Goal: Ask a question

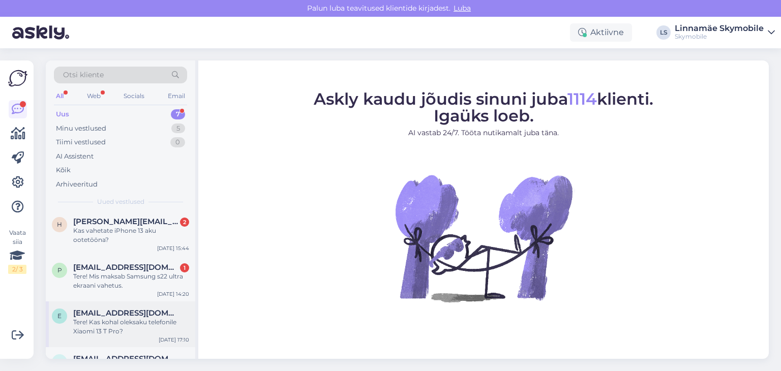
scroll to position [123, 0]
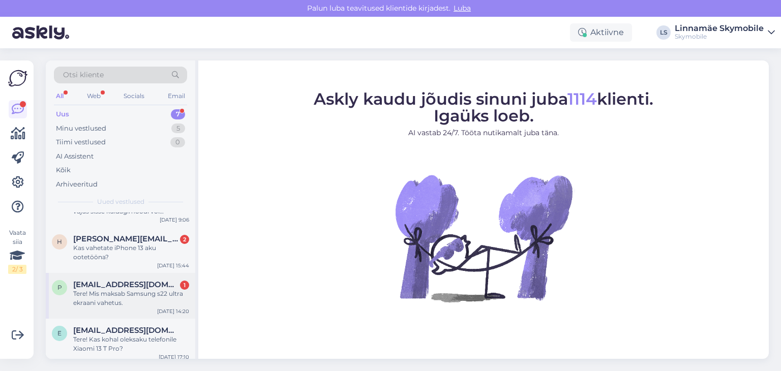
click at [161, 284] on span "[EMAIL_ADDRESS][DOMAIN_NAME]" at bounding box center [126, 284] width 106 height 9
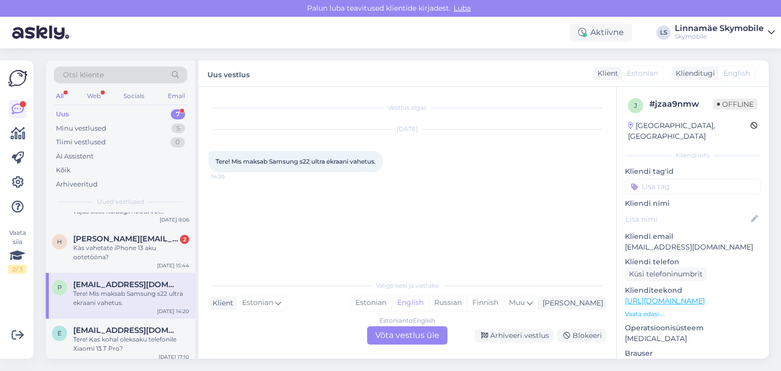
click at [430, 337] on div "Estonian to English Võta vestlus üle" at bounding box center [407, 336] width 80 height 18
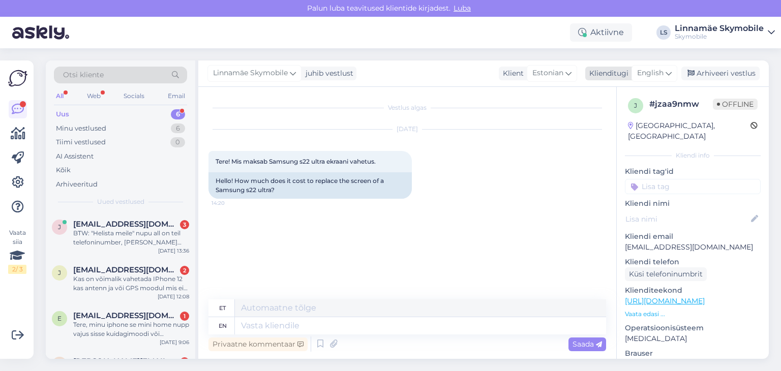
click at [656, 69] on span "English" at bounding box center [651, 73] width 26 height 11
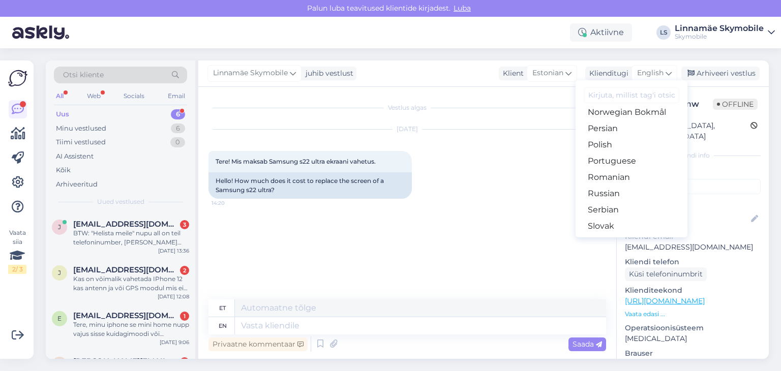
scroll to position [356, 0]
click at [633, 164] on link "Russian" at bounding box center [632, 169] width 112 height 16
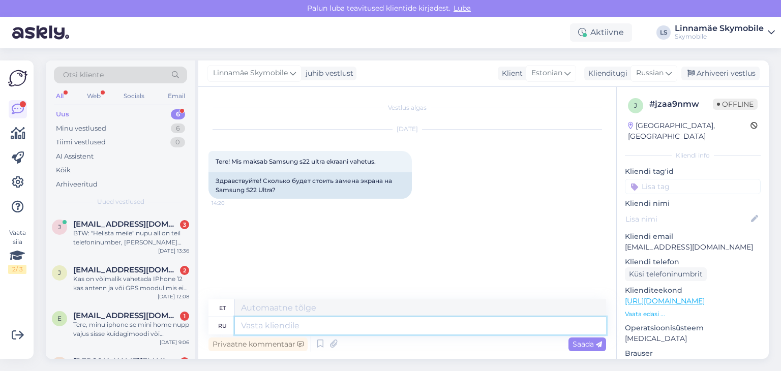
click at [292, 322] on textarea at bounding box center [420, 325] width 371 height 17
type textarea "Здравствуйте"
type textarea "Tere"
type textarea "Здравствуйте ! З"
type textarea "Tere!"
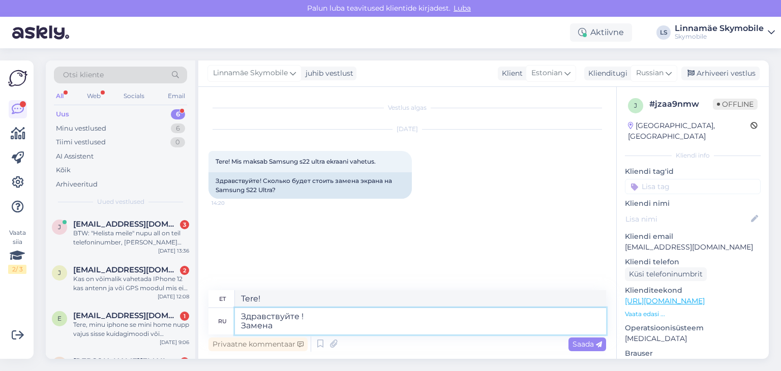
type textarea "Здравствуйте ! Замена"
type textarea "Tere! Asendamine"
type textarea "Здравствуйте ! Замена экрана н"
type textarea "Tere! Ekraani vahetus"
type textarea "Здравствуйте ! Замена экрана на с"
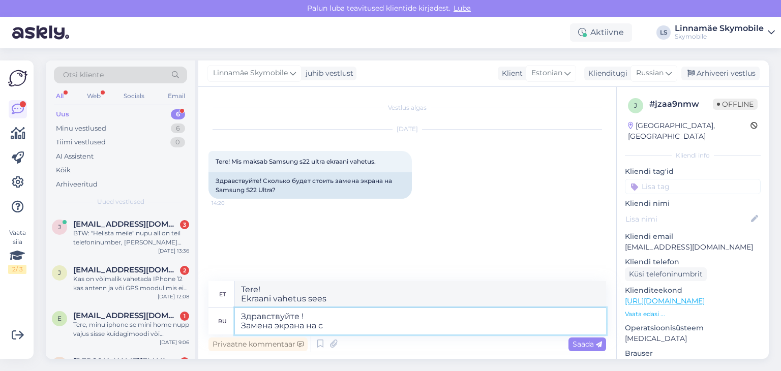
type textarea "Tere! Ekraani vahetus s-il"
type textarea "Здравствуйте ! Замена экрана на с22"
type textarea "Tere! Ekraani vahetus S22-l"
type textarea "Здравствуйте ! Замена экрана на с22 ультра"
type textarea "Tere! Ekraani vahetus S22 Ultral"
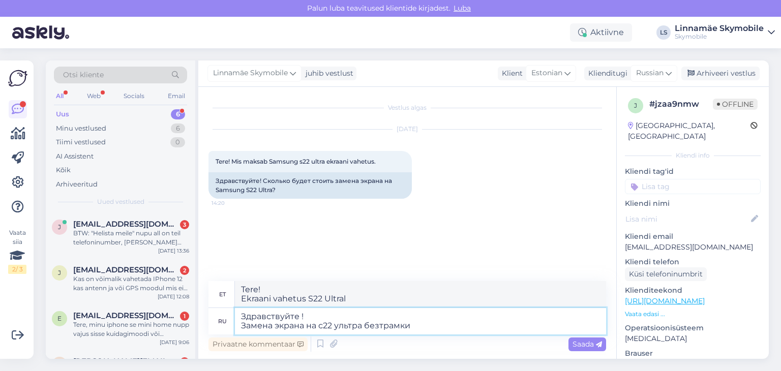
type textarea "Здравствуйте ! Замена экрана на с22 ультра безтрамки"
type textarea "Tere! S22 Ultra ekraani vahetus ilma raamita"
click at [386, 325] on textarea "Здравствуйте ! Замена экрана на с22 ультра безтрамки" at bounding box center [420, 321] width 371 height 26
type textarea "Здравствуйте ! Замена экрана на с22 ультра без рамки"
type textarea "Tere! Raamita S22 Ultra ekraani vahetus"
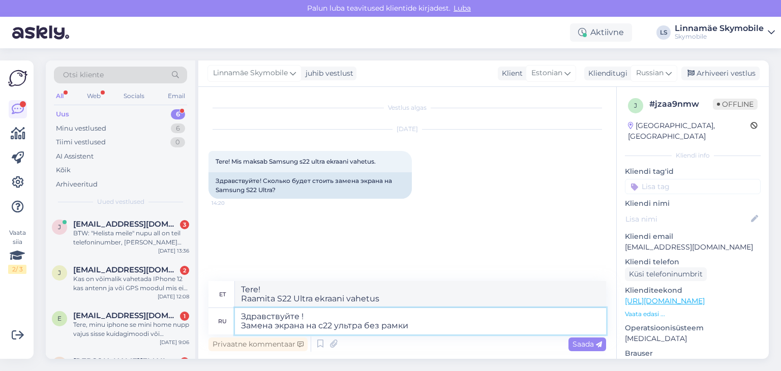
click at [440, 329] on textarea "Здравствуйте ! Замена экрана на с22 ультра без рамки" at bounding box center [420, 321] width 371 height 26
type textarea "Здравствуйте ! Замена экрана на с22 ультра без рамки 244 е"
type textarea "Tere! Raamita S22 Ultra ekraani vahetus 244"
type textarea "Здравствуйте ! Замена экрана на с22 ультра без рамки 244 евро"
type textarea "Tere! S22 Ultra ekraani vahetus ilma raamita hinnaga 244 eurot."
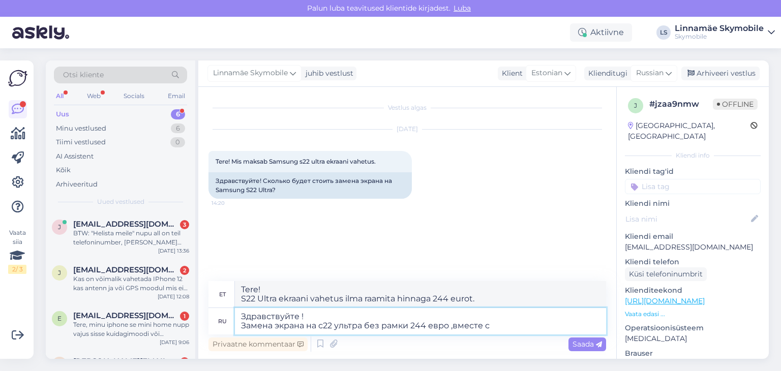
type textarea "Здравствуйте ! Замена экрана на с22 ультра без рамки 244 евро ,вместе с"
type textarea "Tere! S22 Ultra ekraani vahetus ilma raamita 244 eurot, kokku"
type textarea "Здравствуйте ! Замена экрана на с22 ультра без рамки 244 евро ,вместе с ра"
type textarea "Tere! S22 Ultra ekraani vahetus ilma raamita 244 eurot koos"
type textarea "Здравствуйте ! Замена экрана на с22 ультра без рамки 244 евро ,вместе с рамкой"
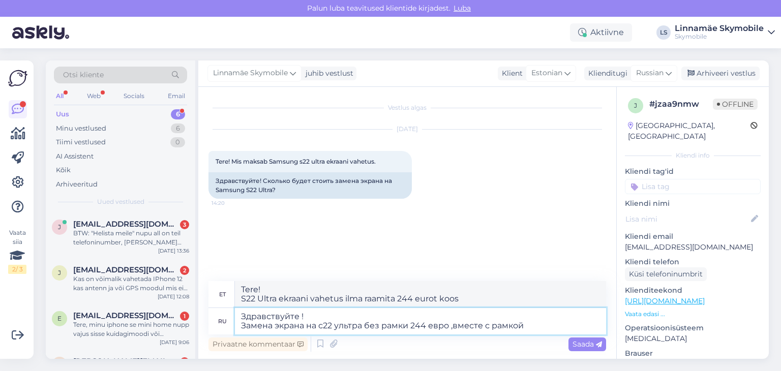
type textarea "Tere! Raamita S22 Ultra ekraani vahetus maksab 244 eurot, koos raamiga."
type textarea "Здравствуйте ! Замена экрана на с22 ультра без рамки 244 евро ,вместе с рамкой …"
type textarea "Tere! S22 Ultra ekraanivahetus ilma raamita maksab 244 eurot, raamiga 325."
type textarea "Здравствуйте ! Замена экрана на с22 ультра без рамки 244 евро ,вместе с рамкой …"
type textarea "Tere! S22 Ultra ekraani vahetus ilma raamita maksab 244 eurot, raamiga 325 euro…"
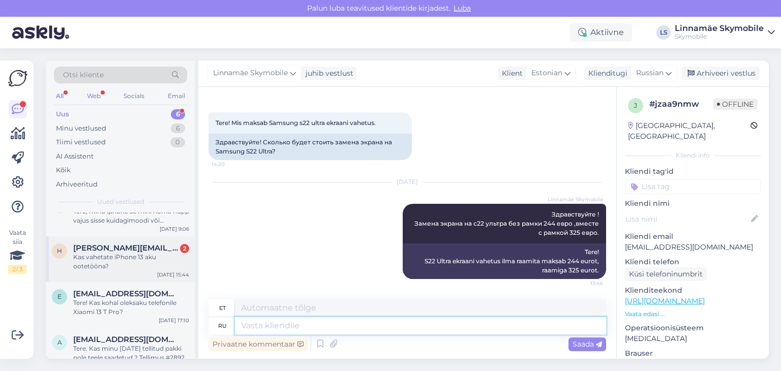
scroll to position [128, 0]
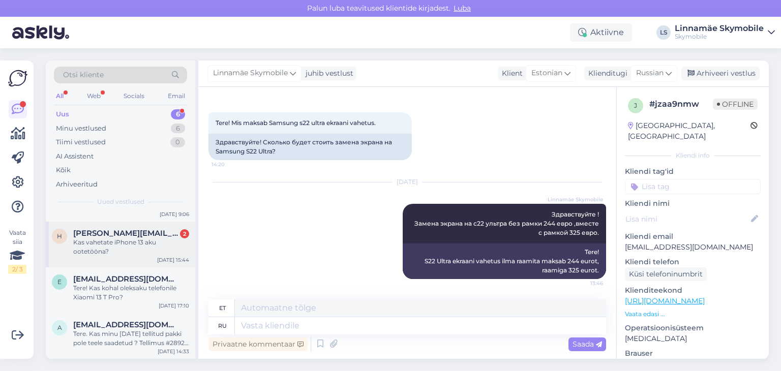
click at [152, 256] on div "H [PERSON_NAME][EMAIL_ADDRESS][DOMAIN_NAME] 2 Kas vahetate iPhone 13 aku ootetö…" at bounding box center [121, 245] width 150 height 46
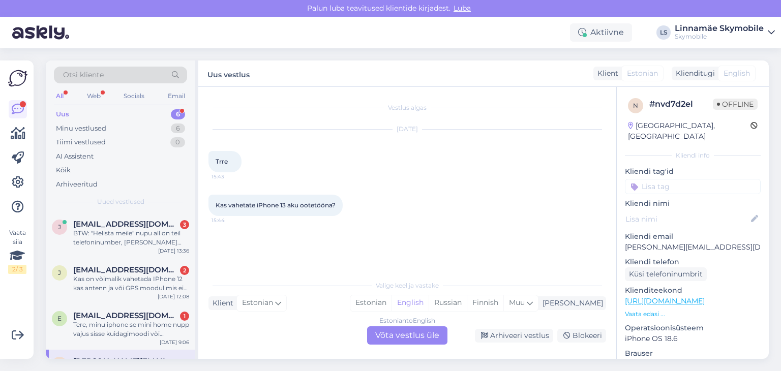
scroll to position [0, 0]
click at [412, 334] on div "Estonian to English Võta vestlus üle" at bounding box center [407, 336] width 80 height 18
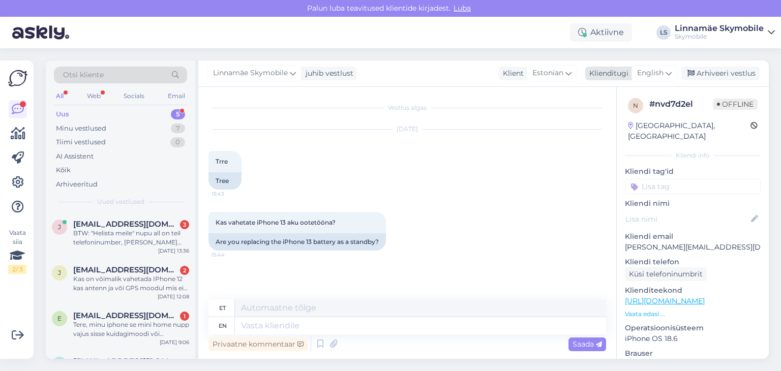
click at [657, 74] on span "English" at bounding box center [651, 73] width 26 height 11
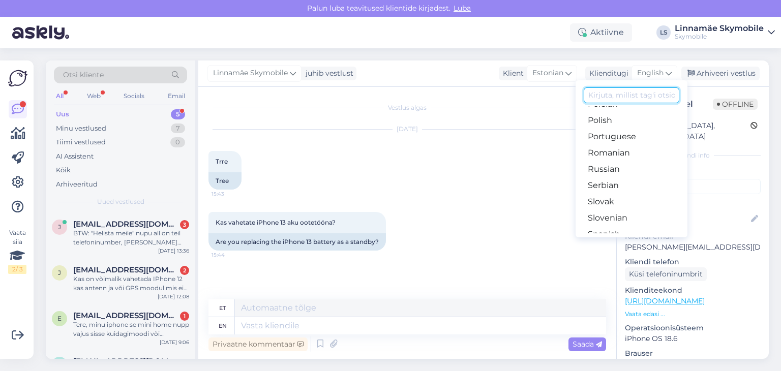
click at [635, 99] on input at bounding box center [632, 96] width 96 height 16
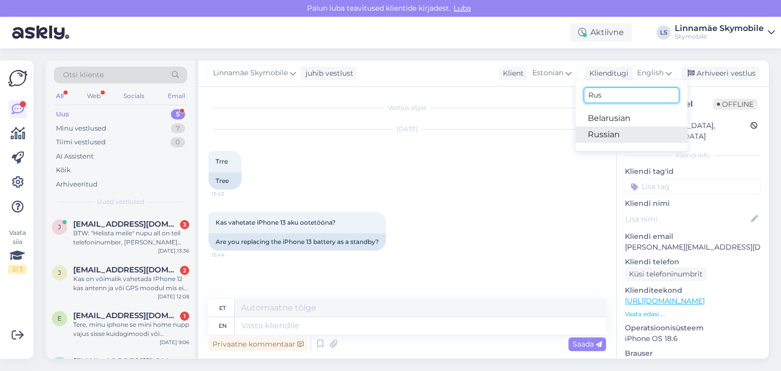
type input "Rus"
click at [632, 133] on link "Russian" at bounding box center [632, 135] width 112 height 16
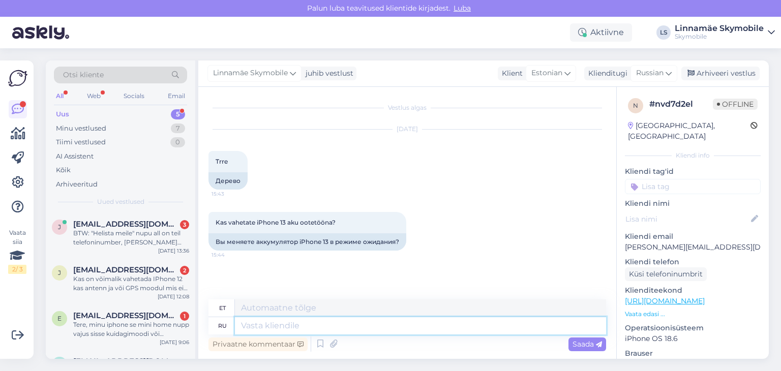
click at [328, 329] on textarea at bounding box center [420, 325] width 371 height 17
type textarea "Здравствуйте"
type textarea "Tere"
type textarea "Здравствуйте ! Да"
type textarea "Tere! [GEOGRAPHIC_DATA]"
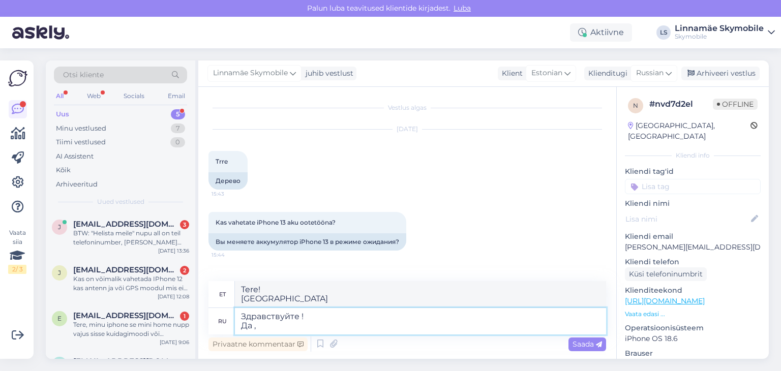
type textarea "Здравствуйте ! Да ,з"
type textarea "Tere! [GEOGRAPHIC_DATA],"
type textarea "Здравствуйте ! Да ,замена а"
type textarea "Tere! Jah, asendus"
type textarea "Здравствуйте ! Да ,замена аккамулятора н"
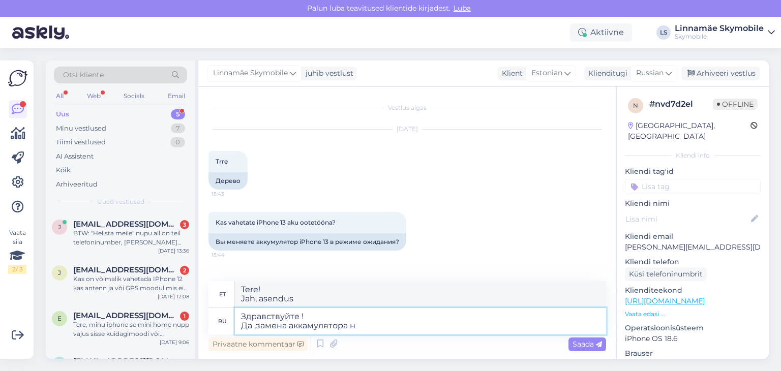
type textarea "Tere! Jah, aku vahetus"
type textarea "Здравствуйте ! Да ,замена аккамулятора на 1"
type textarea "Tere! Jah, aku vahetamine"
type textarea "Здравствуйте ! Да ,замена аккамулятора на 13"
type textarea "Tere! Jah, aku vahetamine 13-tollise vastu"
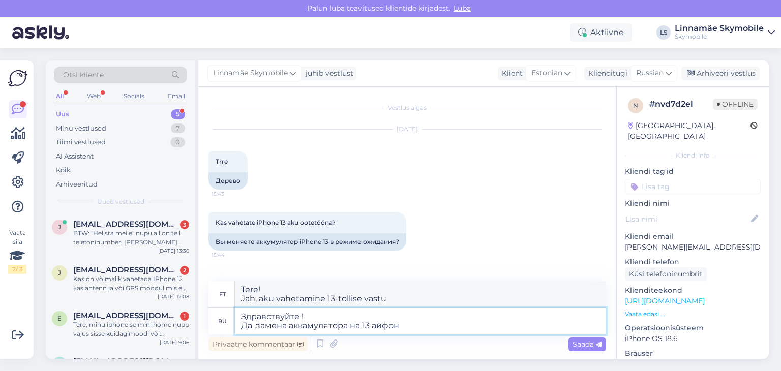
type textarea "Здравствуйте ! Да ,замена аккамулятора на 13 айфон"
type textarea "Tere! , ma vahetan oma iPhone 13 akut."
drag, startPoint x: 404, startPoint y: 326, endPoint x: 258, endPoint y: 328, distance: 146.5
click at [258, 328] on textarea "Здравствуйте ! Да ,замена аккамулятора на 13 айфон" at bounding box center [420, 321] width 371 height 26
type textarea "Здравствуйте ! Да ,айфон 1"
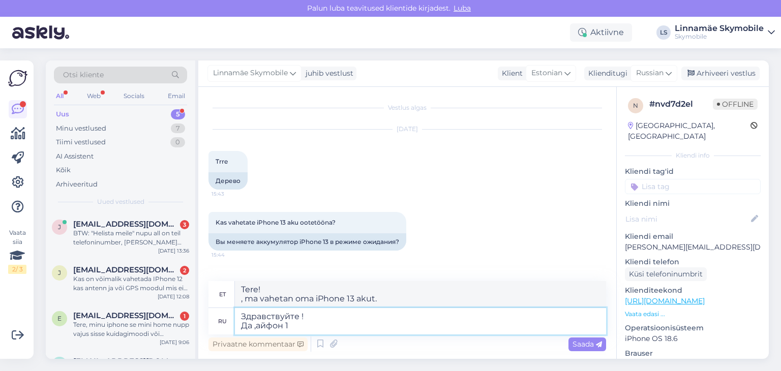
type textarea "Tere! Jah, iPhone"
type textarea "Здравствуйте ! Да ,айфон 13"
type textarea "Tere! Jah, iPhone 13"
type textarea "Здравствуйте ! Да ,айфон 13 замена"
type textarea "Tere! Jah, iPhone 13 asendus."
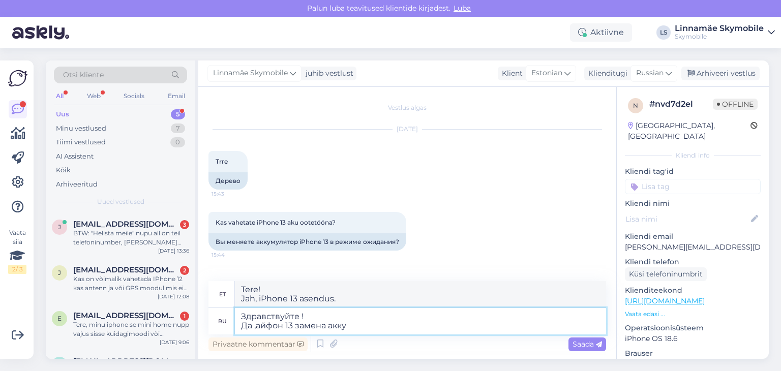
type textarea "Здравствуйте ! Да ,айфон 13 замена акк"
type textarea "Tere! Jah, iPhone 13 aku vahetus"
type textarea "Здравствуйте ! Да ,айфон 13 замена аккамулятора"
type textarea "Tere! , iPhone 13 aku vahetus."
type textarea "Здравствуйте ! Да ,айфон 13 замена аккамулятора 65 е"
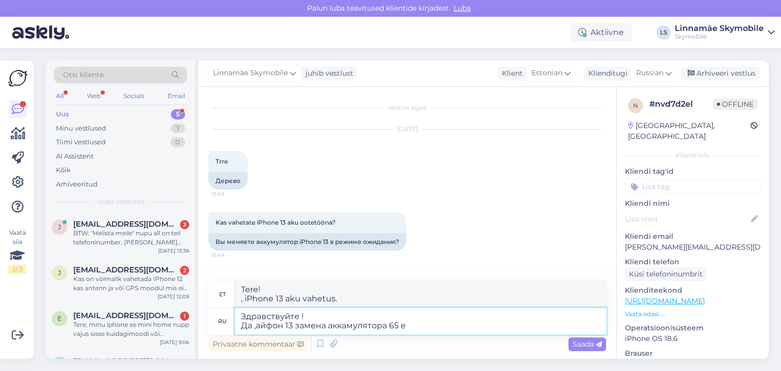
type textarea "Tere! Jah, iPhone 13 aku vahetus 65"
type textarea "Здравствуйте ! Да ,айфон 13 замена аккамулятора 65 евро"
type textarea "Tere! Jah, iPhone 13 aku vahetus maksab 65 eurot."
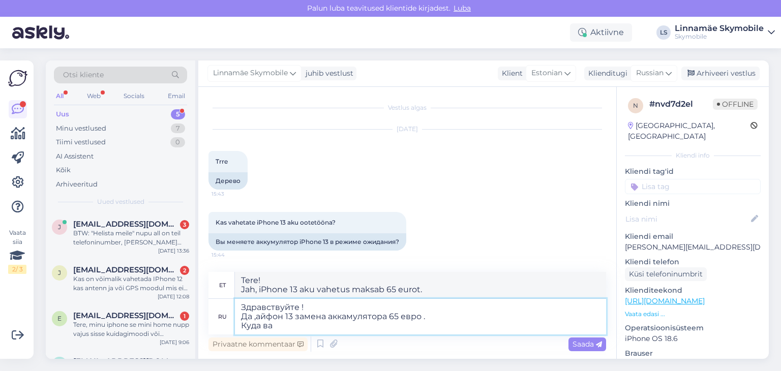
type textarea "Здравствуйте ! Да ,айфон 13 замена аккамулятора 65 евро . Куда вам"
type textarea "Tere! Jah, iPhone 13 aku vahetus maksab 65 eurot. Kus"
type textarea "Здравствуйте ! Да ,айфон 13 замена аккамулятора 65 евро . Куда вам б"
type textarea "Tere! Jah, iPhone 13 aku vahetus maksab 65 eurot. [GEOGRAPHIC_DATA] te pöördute?"
type textarea "Здравствуйте ! Да ,айфон 13 замена аккамулятора 65 евро . Куда вам было"
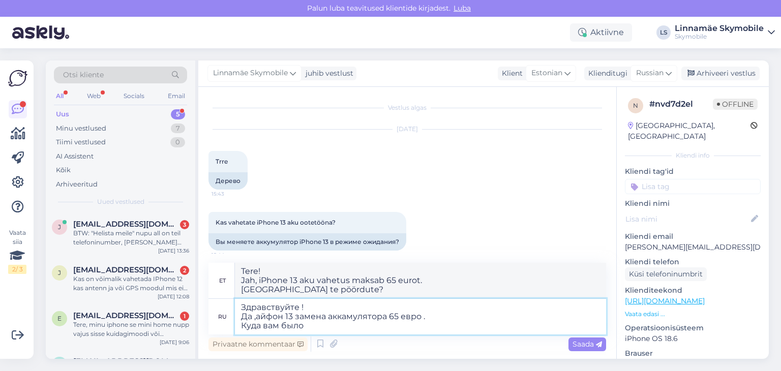
type textarea "Tere! Jah, iPhone 13 aku vahetus maksab 65 eurot. Kuhu sa läksid?"
type textarea "Здравствуйте ! Да ,айфон 13 замена аккамулятора 65 евро . Куда вам было бы у"
type textarea "Tere! Jah, iPhone 13 aku vahetus maksab 65 eurot. Kus te oleksite?"
type textarea "Здравствуйте ! Да ,айфон 13 замена аккамулятора 65 евро . Куда вам было бы удоб…"
type textarea "Tere! Jah, iPhone 13 aku vahetus maksab 65 eurot. [PERSON_NAME] teile mugavam?"
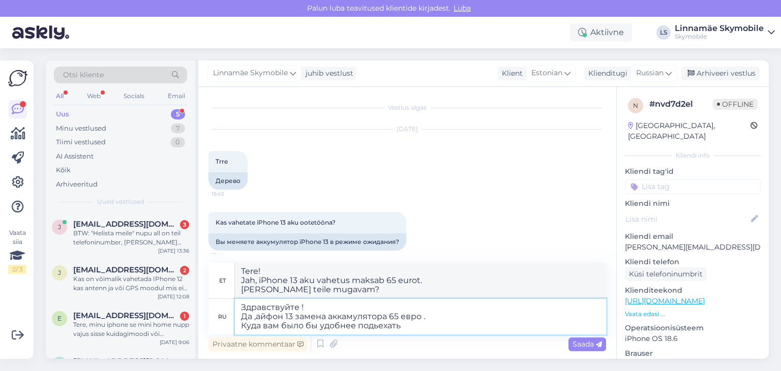
type textarea "Здравствуйте ! Да ,айфон 13 замена аккамулятора 65 евро . Куда вам было бы удоб…"
type textarea "Tere! Jah, iPhone 13 aku vahetus maksab 65 eurot. Kuhu oleks teil mugavam minna?"
type textarea "Здравствуйте ! Да ,айфон 13 замена аккамулятора 65 евро . Куда вам было бы удоб…"
click at [585, 342] on span "Saada" at bounding box center [588, 344] width 30 height 9
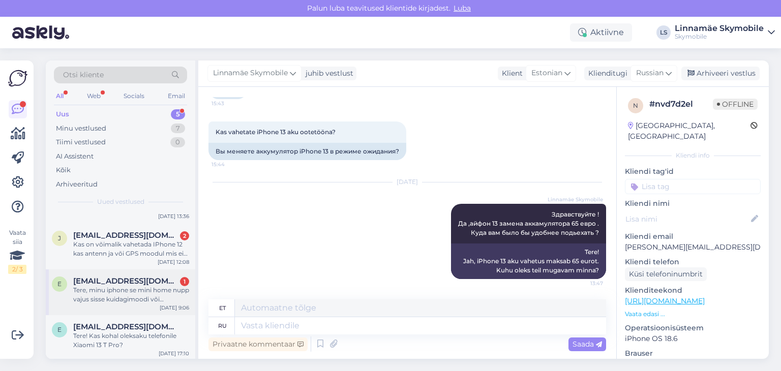
scroll to position [82, 0]
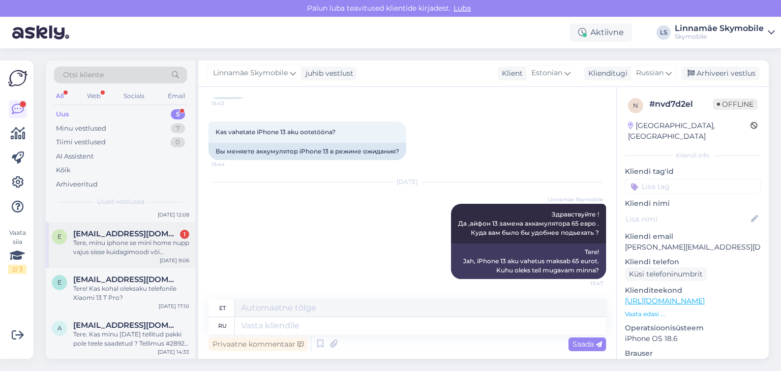
click at [163, 256] on div "Tere, minu iphone se mini home nupp vajus sisse kuidagimoodi või [PERSON_NAME],…" at bounding box center [131, 248] width 116 height 18
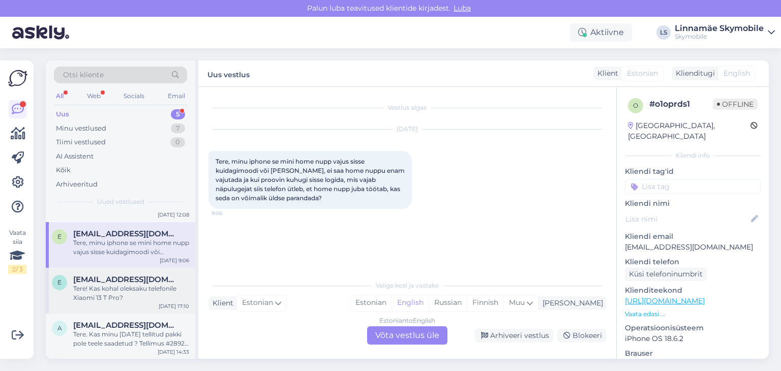
scroll to position [0, 0]
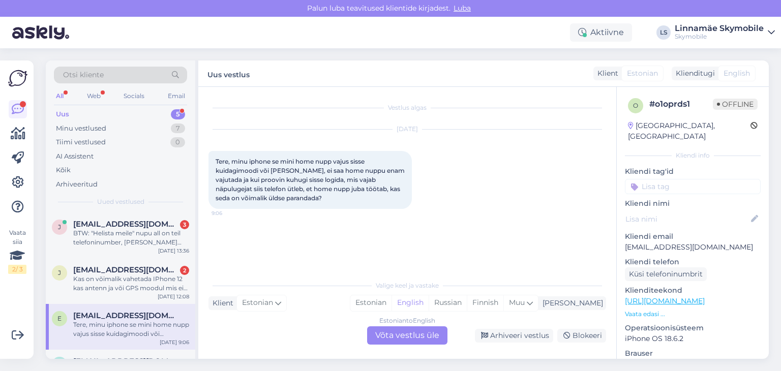
click at [422, 334] on div "Estonian to English Võta vestlus üle" at bounding box center [407, 336] width 80 height 18
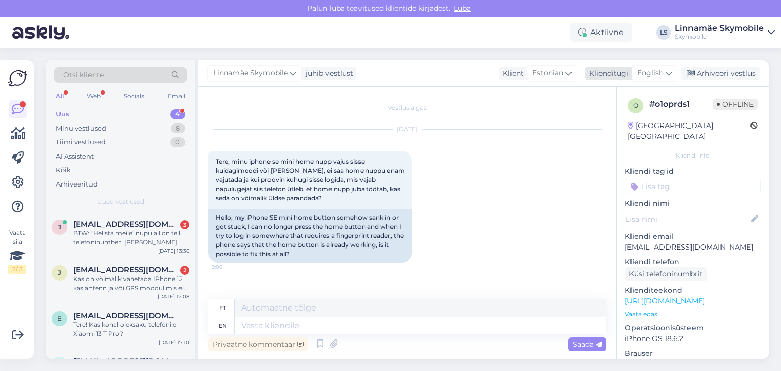
click at [650, 72] on span "English" at bounding box center [651, 73] width 26 height 11
click at [610, 141] on link "Russian" at bounding box center [632, 135] width 112 height 16
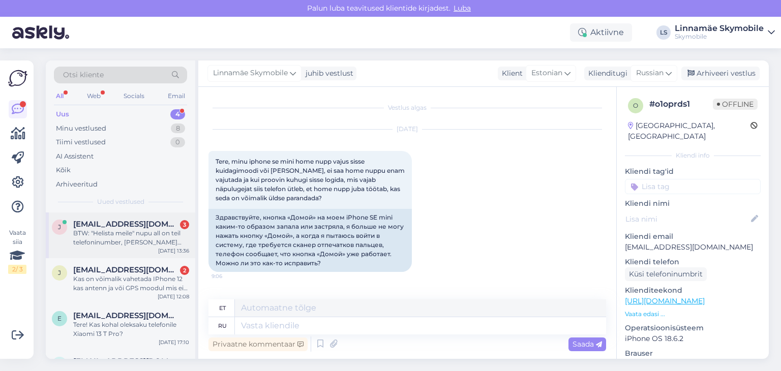
scroll to position [37, 0]
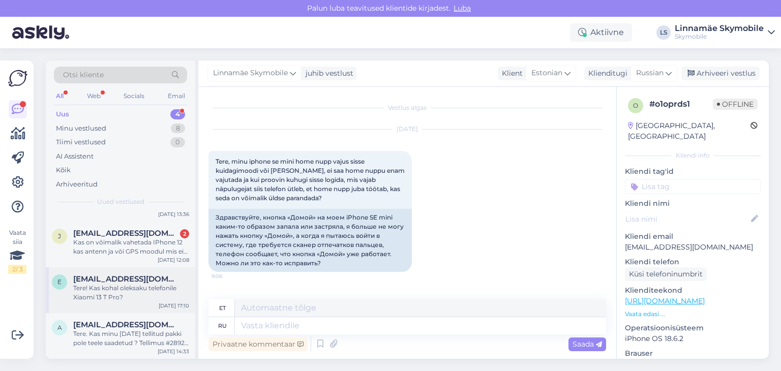
click at [161, 297] on div "Tere! Kas kohal oleksaku telefonile Xiaomi 13 T Pro?" at bounding box center [131, 293] width 116 height 18
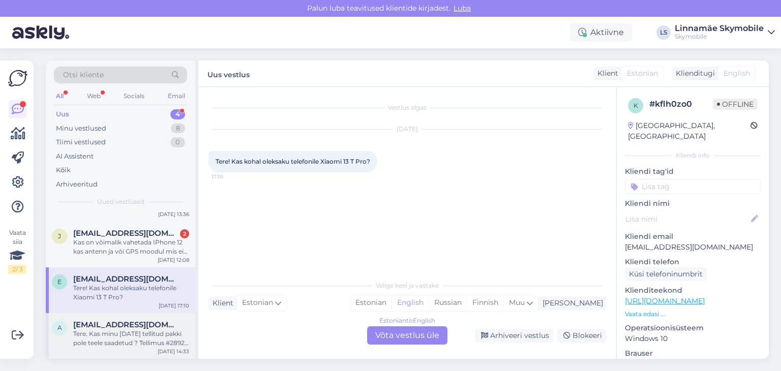
click at [171, 337] on div "Tere. Kas minu [DATE] tellitud pakki pole teele saadetud ? Tellimus #2892 Parim…" at bounding box center [131, 339] width 116 height 18
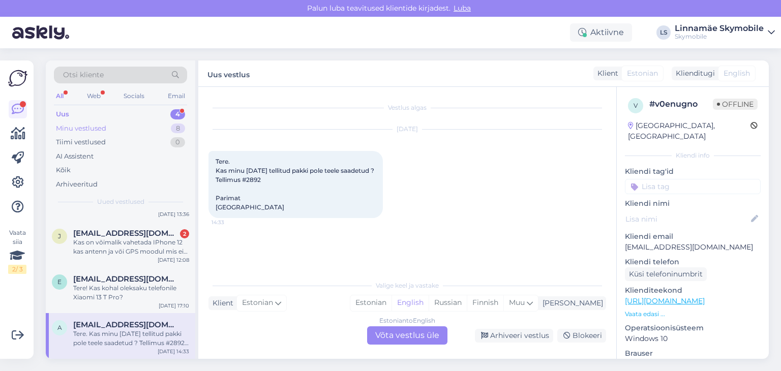
click at [128, 129] on div "Minu vestlused 8" at bounding box center [120, 129] width 133 height 14
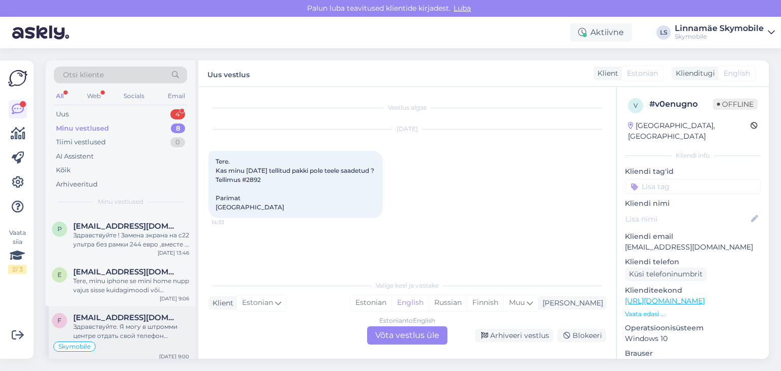
scroll to position [0, 0]
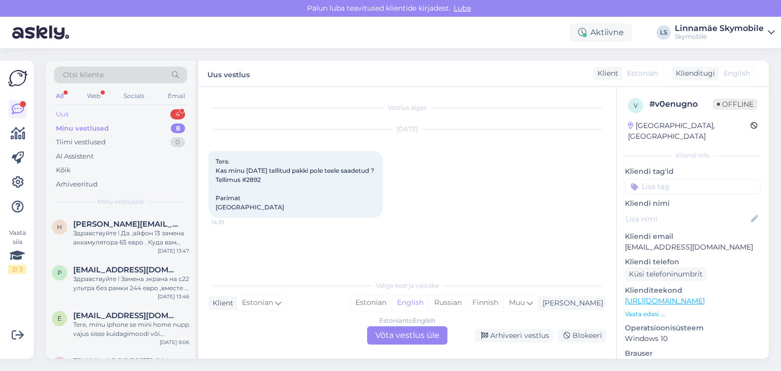
click at [120, 112] on div "Uus 4" at bounding box center [120, 114] width 133 height 14
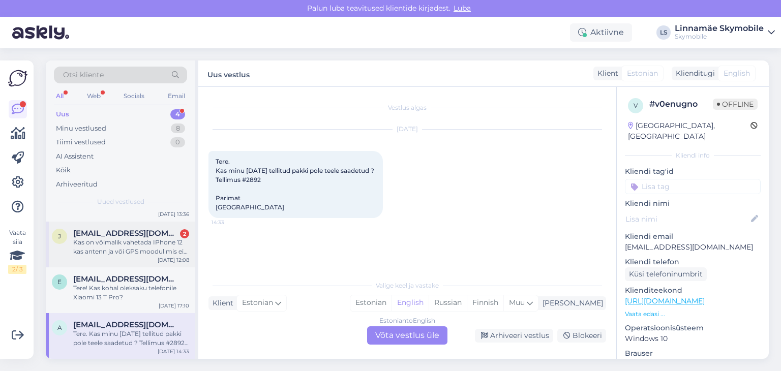
click at [135, 262] on div "j [EMAIL_ADDRESS][DOMAIN_NAME] 2 Kas on võimalik vahetada IPhone 12 kas antenn …" at bounding box center [121, 245] width 150 height 46
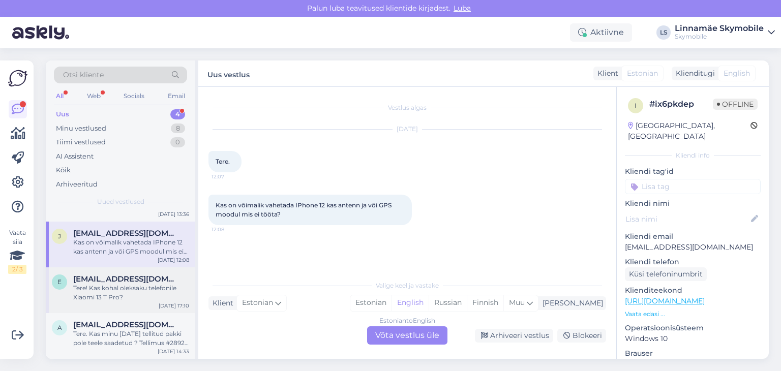
scroll to position [0, 0]
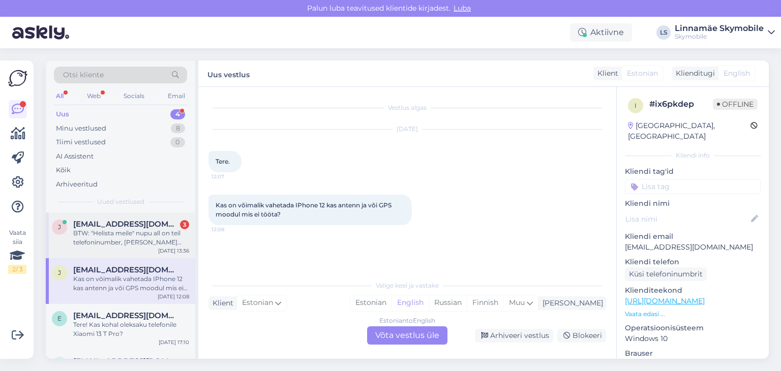
click at [141, 248] on div "j [EMAIL_ADDRESS][DOMAIN_NAME] 3 BTW: "Helista meile" nupu all on teil telefoni…" at bounding box center [121, 236] width 150 height 46
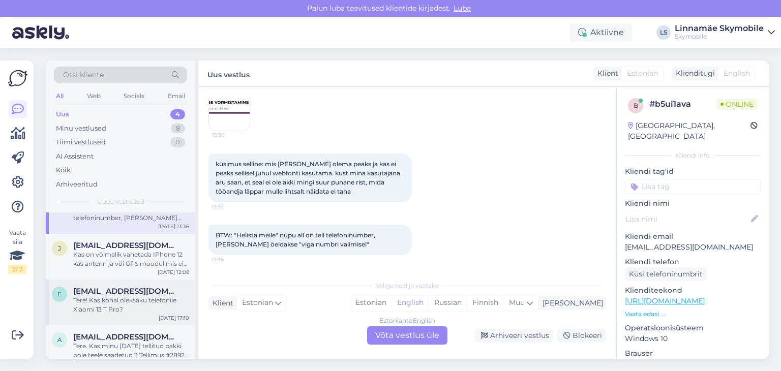
scroll to position [37, 0]
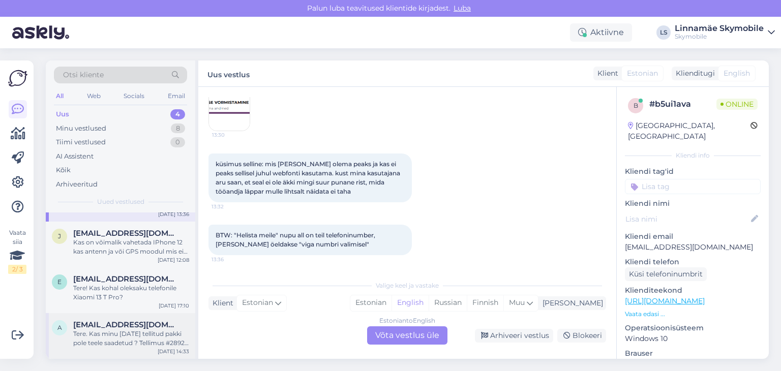
click at [146, 333] on div "Tere. Kas minu [DATE] tellitud pakki pole teele saadetud ? Tellimus #2892 Parim…" at bounding box center [131, 339] width 116 height 18
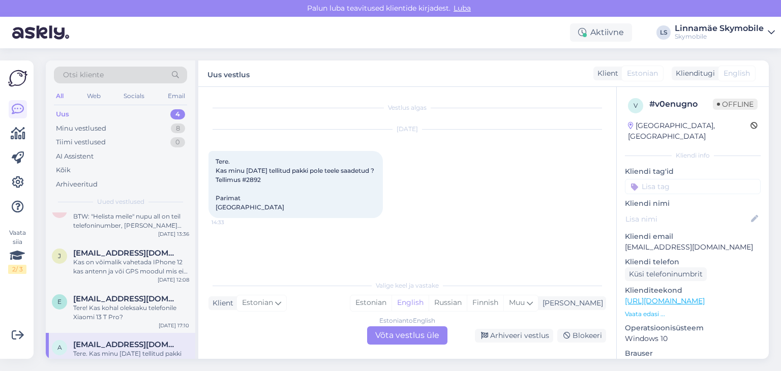
scroll to position [0, 0]
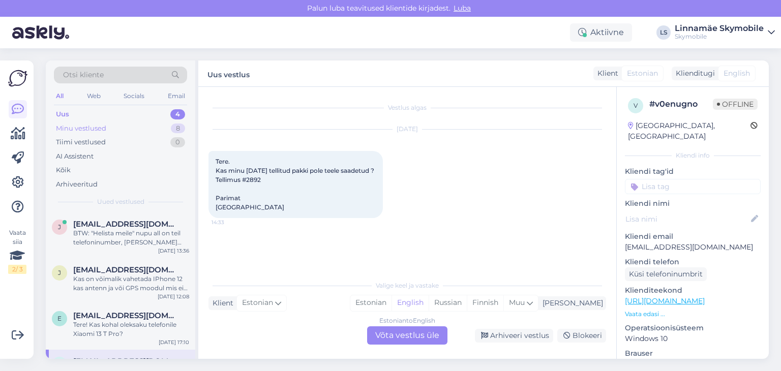
click at [142, 127] on div "Minu vestlused 8" at bounding box center [120, 129] width 133 height 14
click at [138, 243] on div "Здравствуйте ! Да ,айфон 13 замена аккамулятора 65 евро . Куда вам было бы удоб…" at bounding box center [131, 238] width 116 height 18
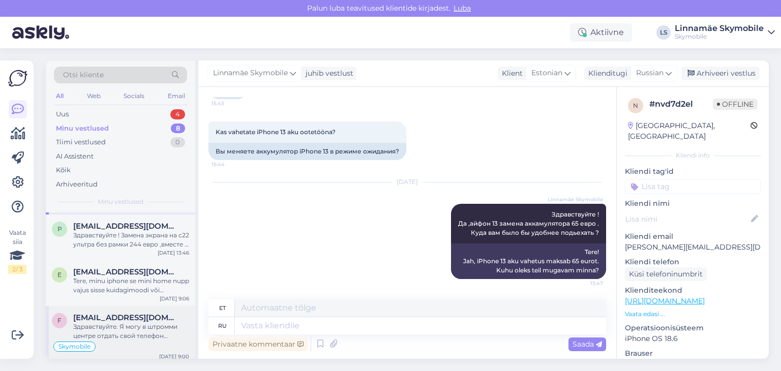
scroll to position [102, 0]
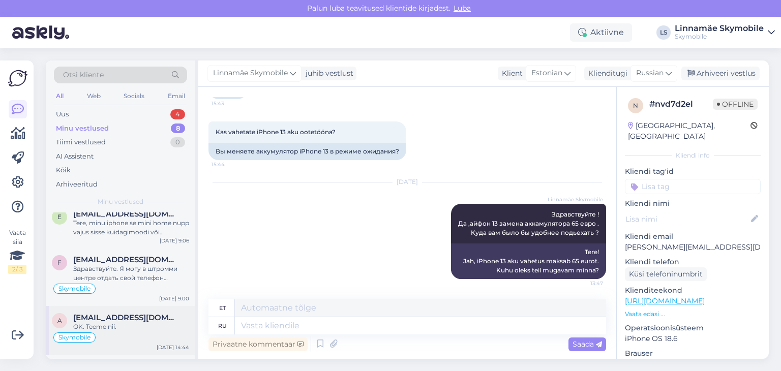
click at [148, 323] on div "OK. Teeme nii." at bounding box center [131, 327] width 116 height 9
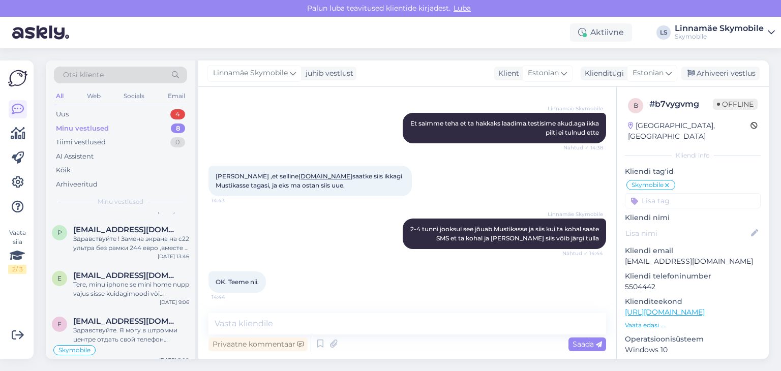
scroll to position [0, 0]
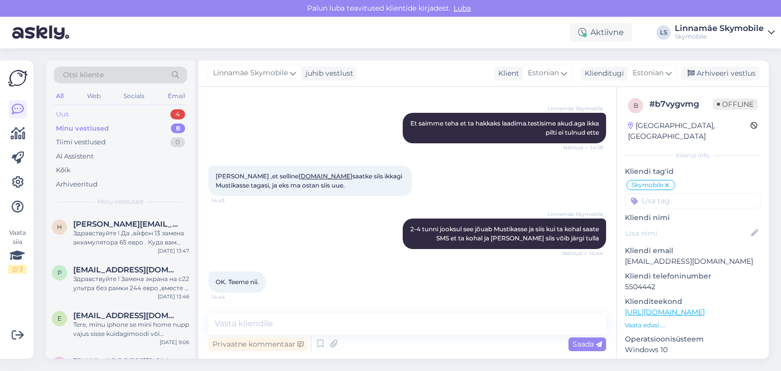
click at [140, 108] on div "Uus 4" at bounding box center [120, 114] width 133 height 14
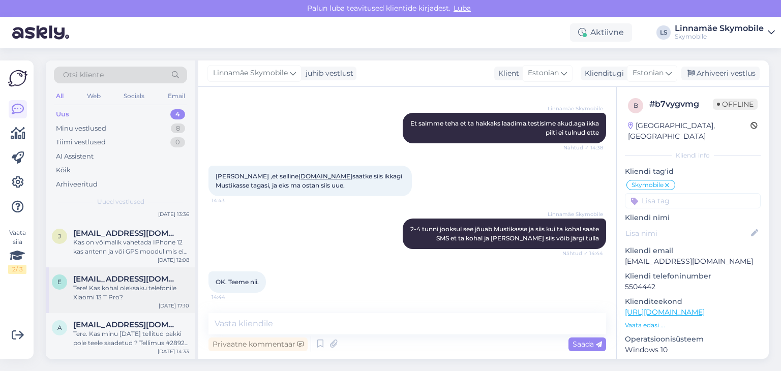
click at [118, 301] on div "Tere! Kas kohal oleksaku telefonile Xiaomi 13 T Pro?" at bounding box center [131, 293] width 116 height 18
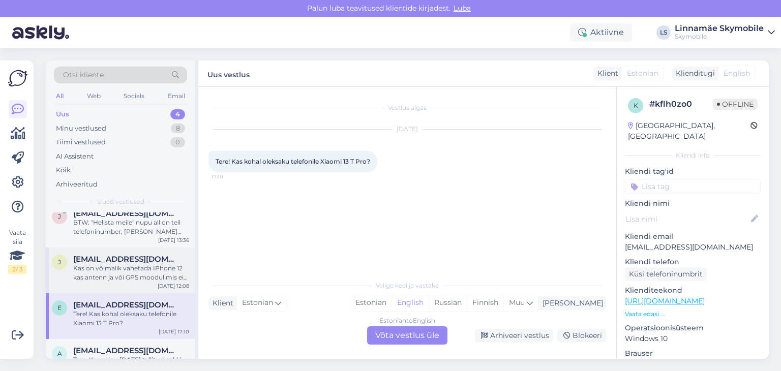
scroll to position [0, 0]
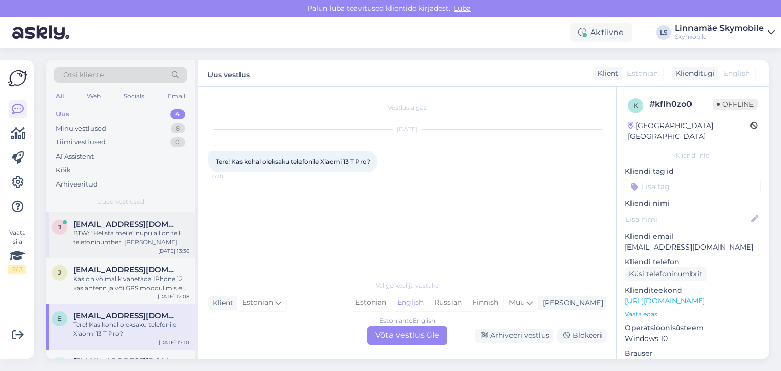
click at [134, 238] on div "BTW: "Helista meile" nupu all on teil telefoninumber, [PERSON_NAME] öeldakse "v…" at bounding box center [131, 238] width 116 height 18
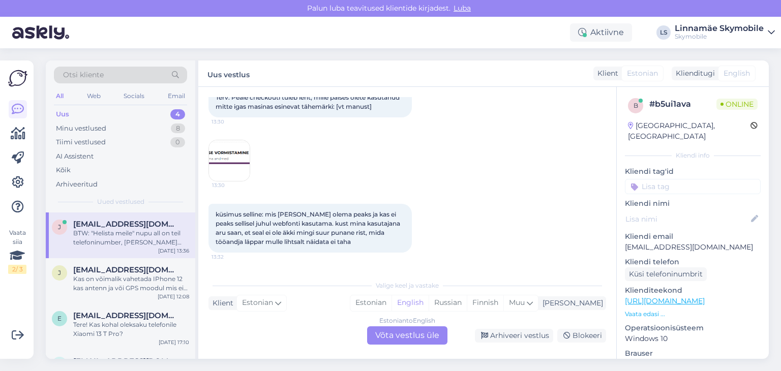
scroll to position [102, 0]
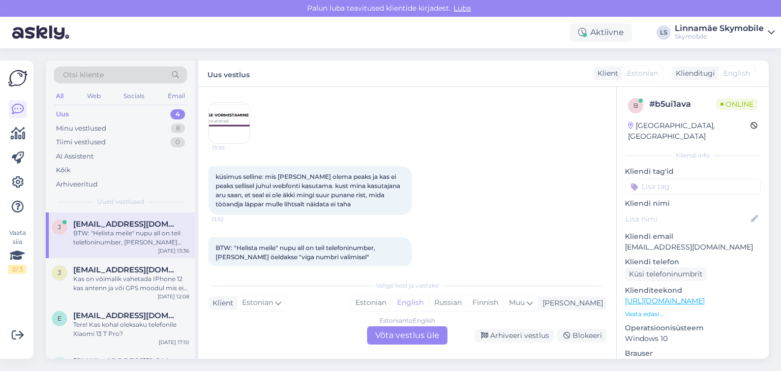
click at [429, 342] on div "Estonian to English Võta vestlus üle" at bounding box center [407, 336] width 80 height 18
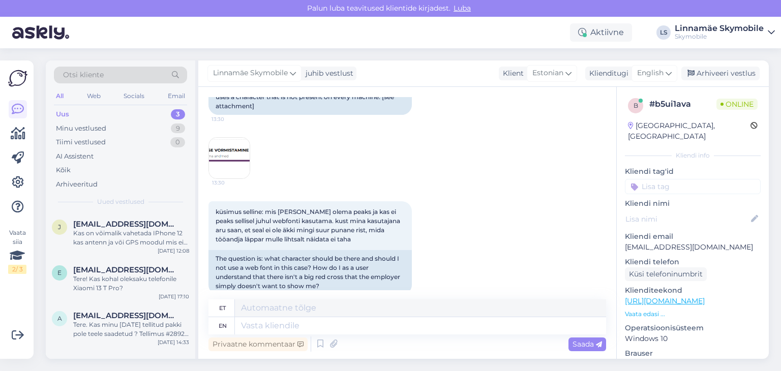
scroll to position [197, 0]
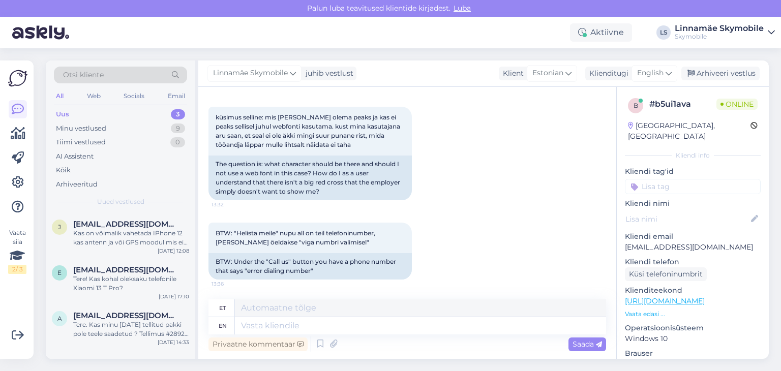
click at [144, 117] on div "Uus 3" at bounding box center [120, 114] width 133 height 14
click at [132, 334] on div "Tere. Kas minu [DATE] tellitud pakki pole teele saadetud ? Tellimus #2892 Parim…" at bounding box center [131, 330] width 116 height 18
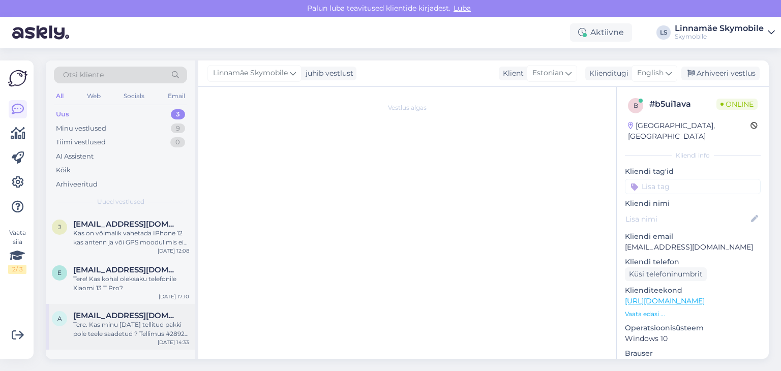
scroll to position [0, 0]
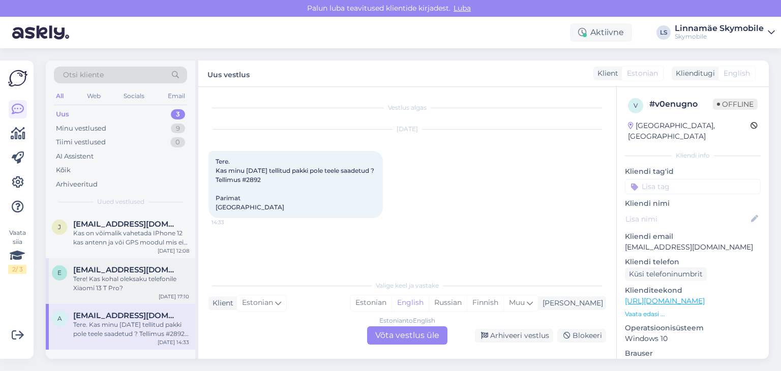
click at [175, 276] on div "Tere! Kas kohal oleksaku telefonile Xiaomi 13 T Pro?" at bounding box center [131, 284] width 116 height 18
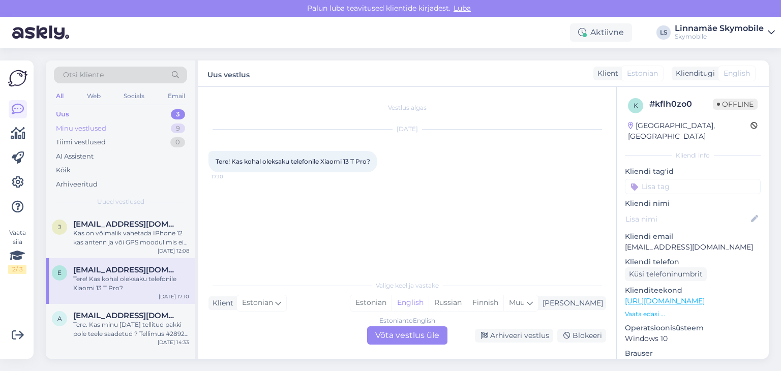
click at [133, 124] on div "Minu vestlused 9" at bounding box center [120, 129] width 133 height 14
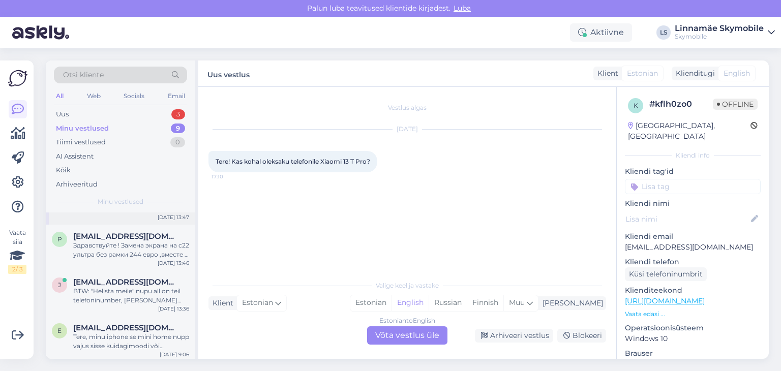
scroll to position [51, 0]
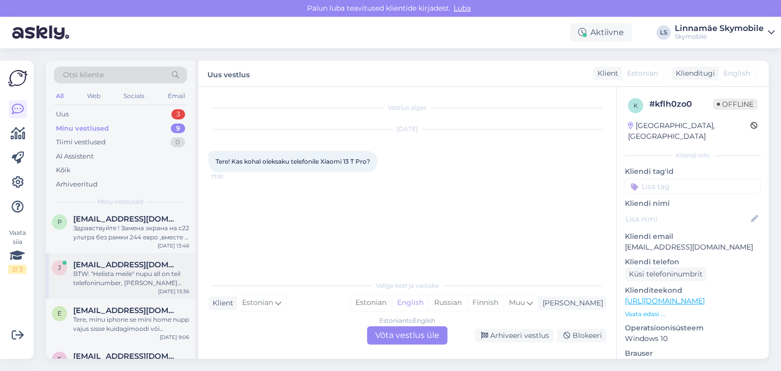
click at [150, 271] on div "BTW: "Helista meile" nupu all on teil telefoninumber, [PERSON_NAME] öeldakse "v…" at bounding box center [131, 279] width 116 height 18
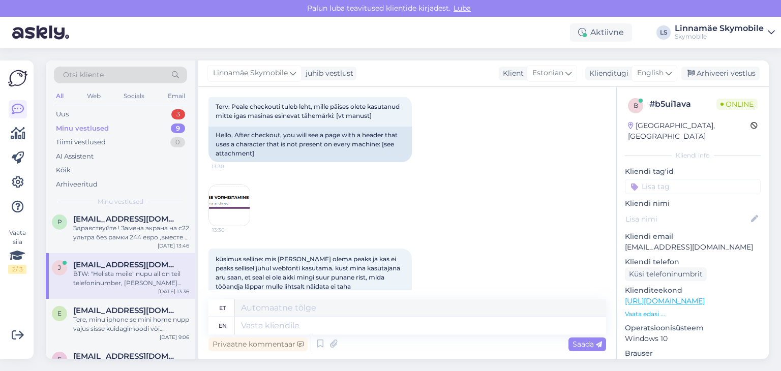
scroll to position [0, 0]
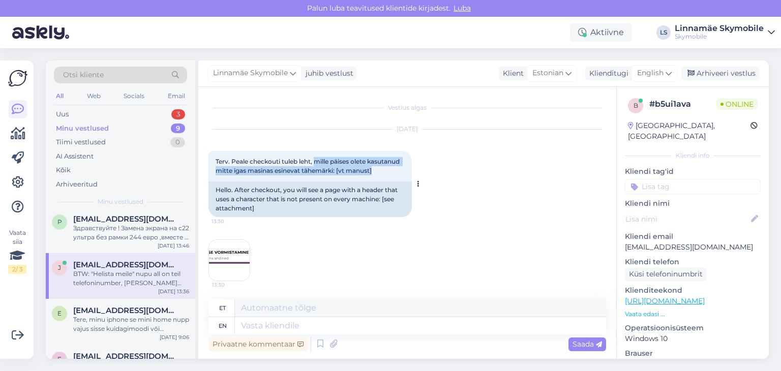
drag, startPoint x: 318, startPoint y: 159, endPoint x: 404, endPoint y: 173, distance: 87.2
click at [404, 173] on div "Terv. Peale checkouti tuleb leht, mille päises olete kasutanud mitte igas masin…" at bounding box center [311, 166] width 204 height 31
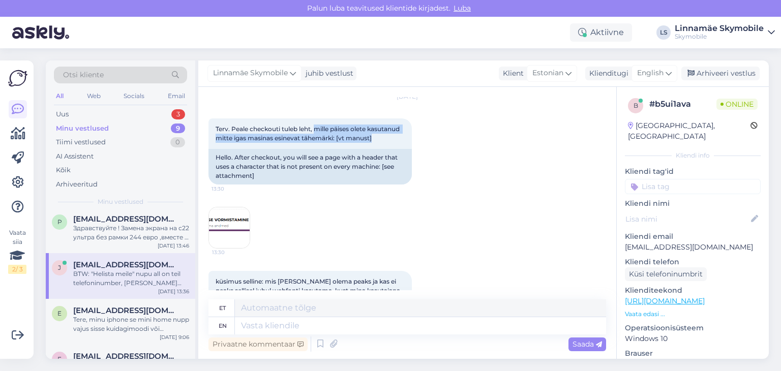
scroll to position [51, 0]
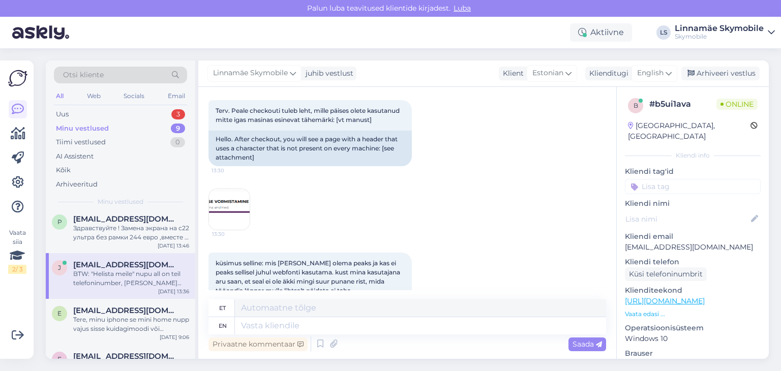
click at [385, 226] on div "[DATE] Terv. Peale checkouti tuleb leht, mille päises olete kasutanud mitte iga…" at bounding box center [408, 155] width 398 height 174
click at [215, 210] on img at bounding box center [229, 209] width 41 height 41
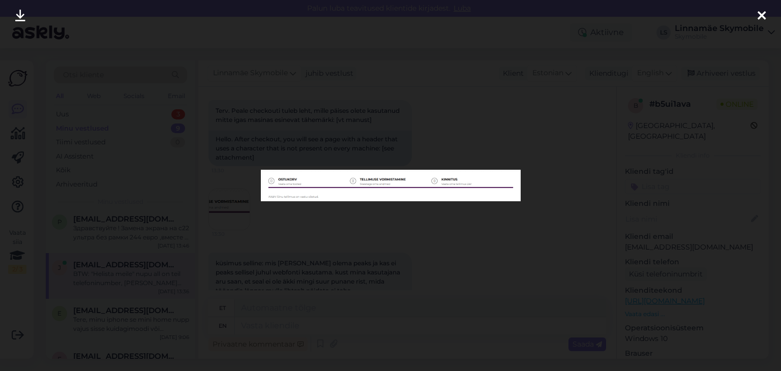
click at [764, 16] on icon at bounding box center [762, 16] width 8 height 13
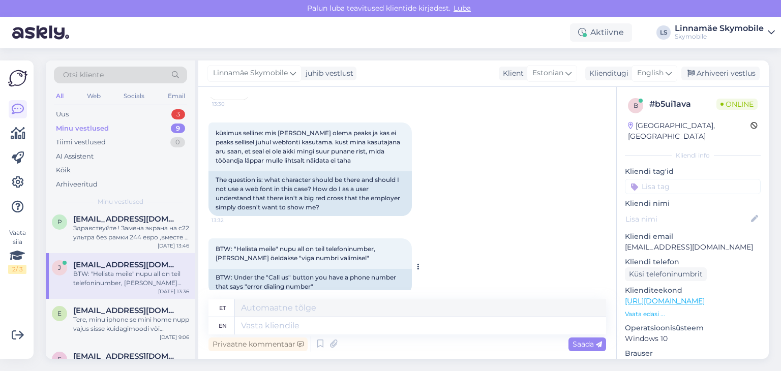
scroll to position [197, 0]
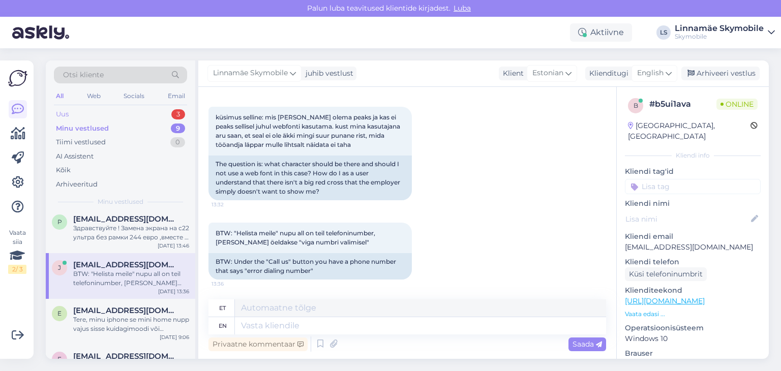
click at [144, 108] on div "Uus 3" at bounding box center [120, 114] width 133 height 14
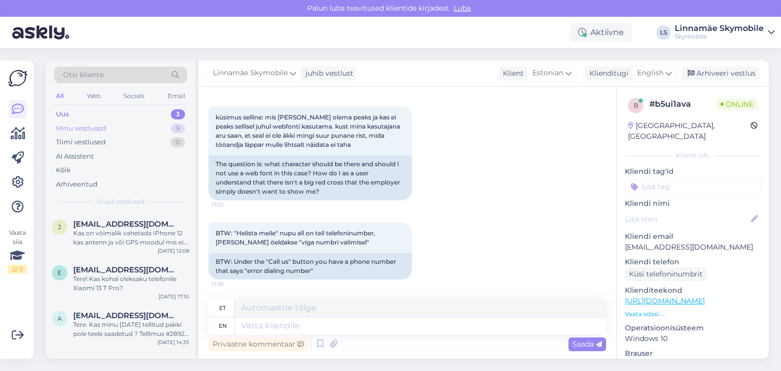
scroll to position [184, 0]
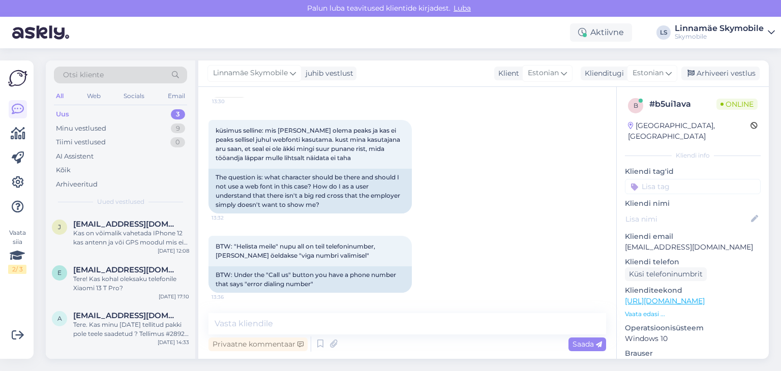
click at [140, 107] on div "Uus 3" at bounding box center [120, 114] width 133 height 14
click at [136, 330] on div "Tere. Kas minu [DATE] tellitud pakki pole teele saadetud ? Tellimus #2892 Parim…" at bounding box center [131, 330] width 116 height 18
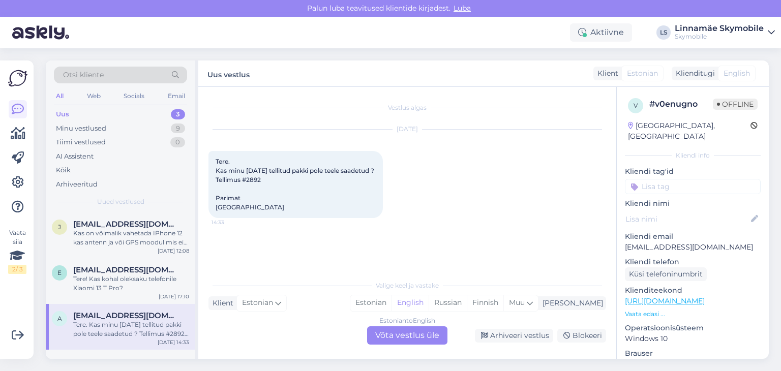
click at [408, 334] on div "Estonian to English Võta vestlus üle" at bounding box center [407, 336] width 80 height 18
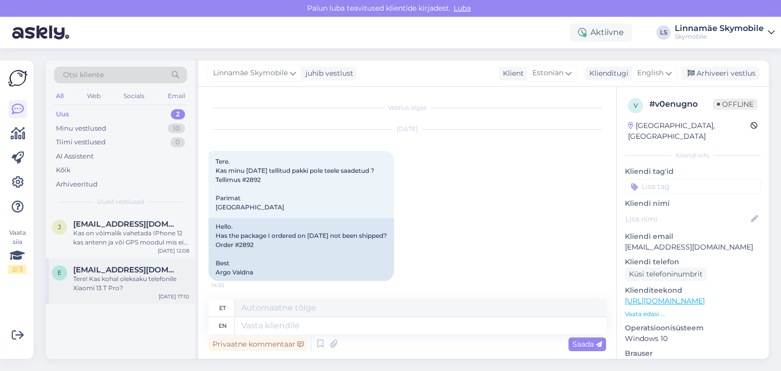
click at [165, 279] on div "Tere! Kas kohal oleksaku telefonile Xiaomi 13 T Pro?" at bounding box center [131, 284] width 116 height 18
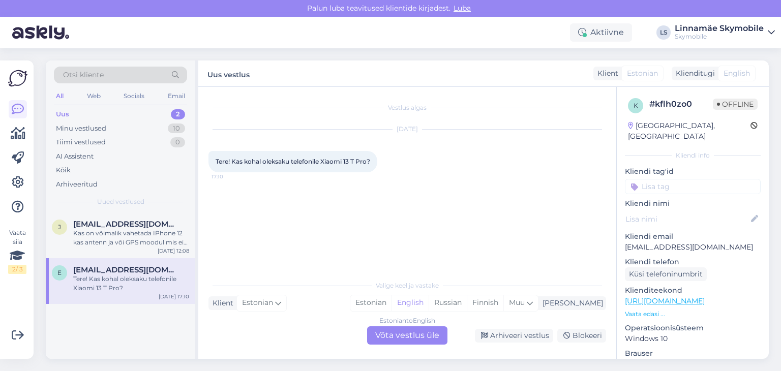
click at [391, 331] on div "Estonian to English Võta vestlus üle" at bounding box center [407, 336] width 80 height 18
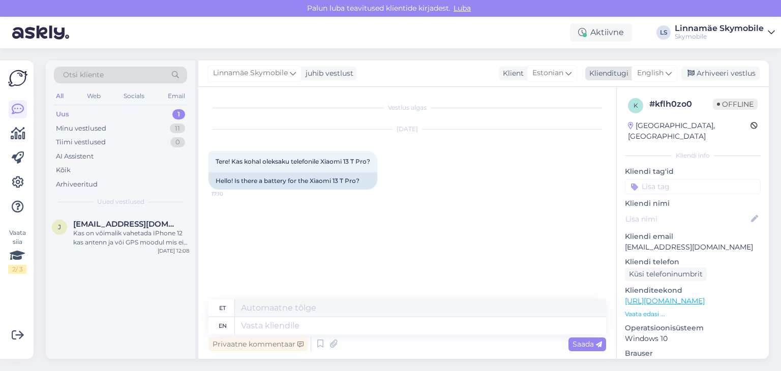
click at [653, 73] on span "English" at bounding box center [651, 73] width 26 height 11
click at [623, 134] on link "Russian" at bounding box center [632, 135] width 112 height 16
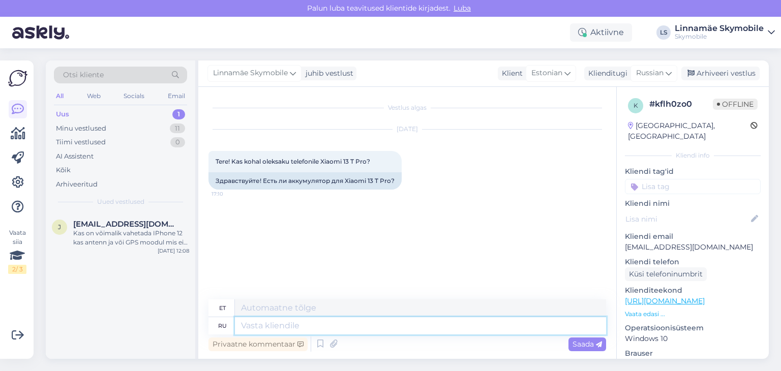
click at [321, 322] on textarea at bounding box center [420, 325] width 371 height 17
click at [147, 235] on div "Kas on võimalik vahetada IPhone 12 kas antenn ja või GPS moodul mis ei tööta?" at bounding box center [131, 238] width 116 height 18
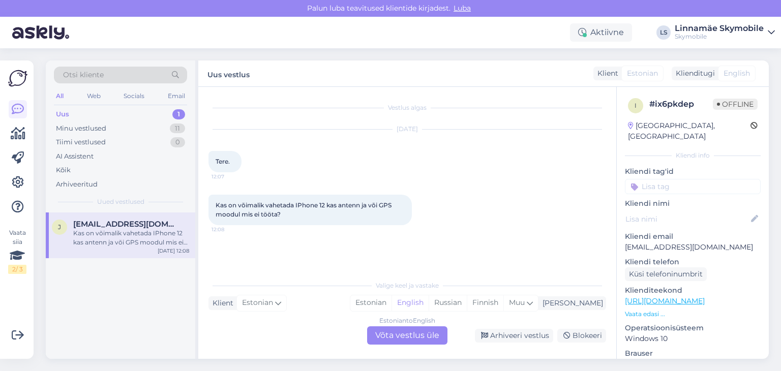
click at [424, 336] on div "Estonian to English Võta vestlus üle" at bounding box center [407, 336] width 80 height 18
